Goal: Task Accomplishment & Management: Complete application form

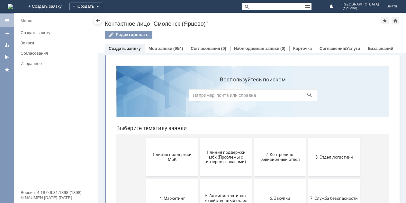
click at [132, 48] on link "Создать заявку" at bounding box center [125, 48] width 32 height 5
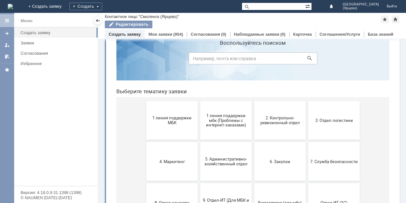
scroll to position [13, 0]
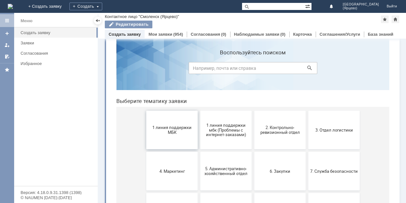
click at [167, 126] on span "1 линия поддержки МБК" at bounding box center [172, 130] width 48 height 10
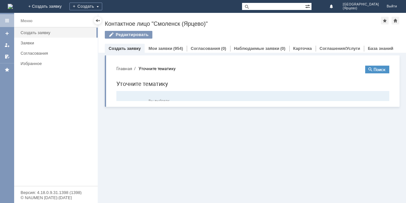
scroll to position [0, 0]
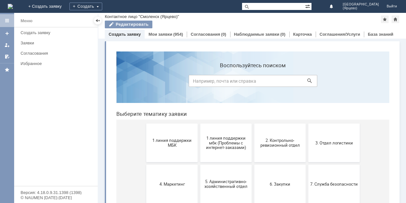
scroll to position [97, 0]
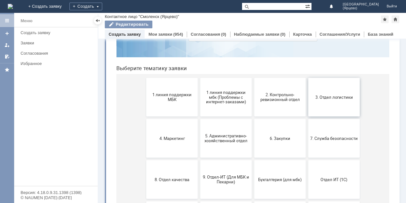
scroll to position [45, 0]
click at [134, 36] on link "Создать заявку" at bounding box center [125, 34] width 32 height 5
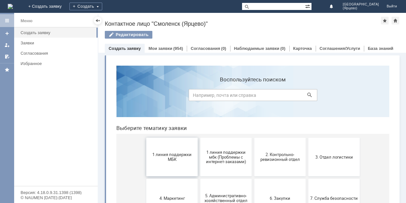
click at [180, 153] on span "1 линия поддержки МБК" at bounding box center [172, 157] width 48 height 10
click at [289, 160] on span "2. Контрольно-ревизионный отдел" at bounding box center [281, 157] width 48 height 10
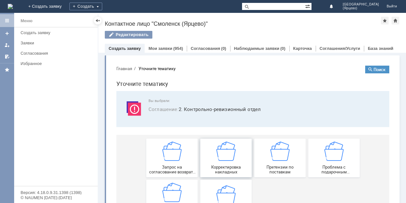
click at [223, 153] on img at bounding box center [226, 151] width 19 height 19
click at [171, 50] on div "Мои заявки (954)" at bounding box center [166, 48] width 34 height 4
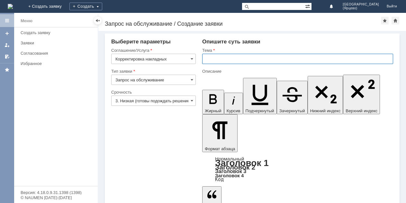
click at [244, 60] on input "text" at bounding box center [297, 59] width 191 height 10
type input "Мбк [PERSON_NAME] неправильно принятая позиция товара."
